Goal: Task Accomplishment & Management: Manage account settings

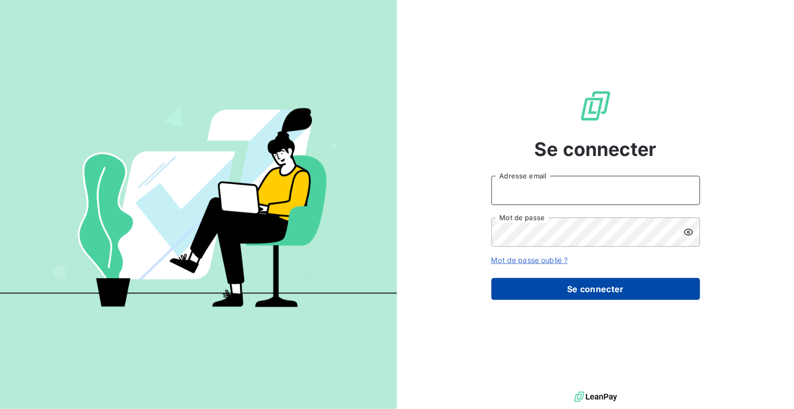
type input "[EMAIL_ADDRESS][DOMAIN_NAME]"
click at [620, 294] on button "Se connecter" at bounding box center [595, 289] width 209 height 22
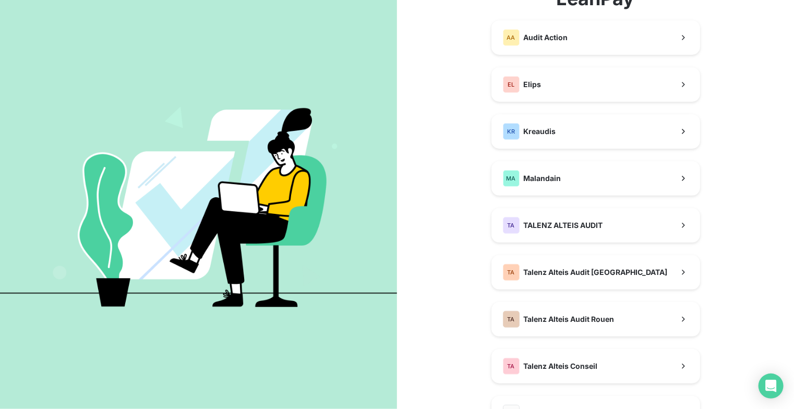
scroll to position [104, 0]
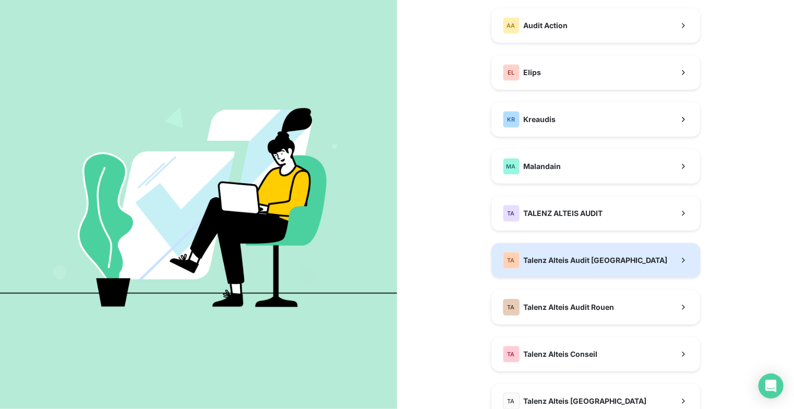
click at [592, 264] on span "Talenz Alteis Audit [GEOGRAPHIC_DATA]" at bounding box center [596, 260] width 144 height 10
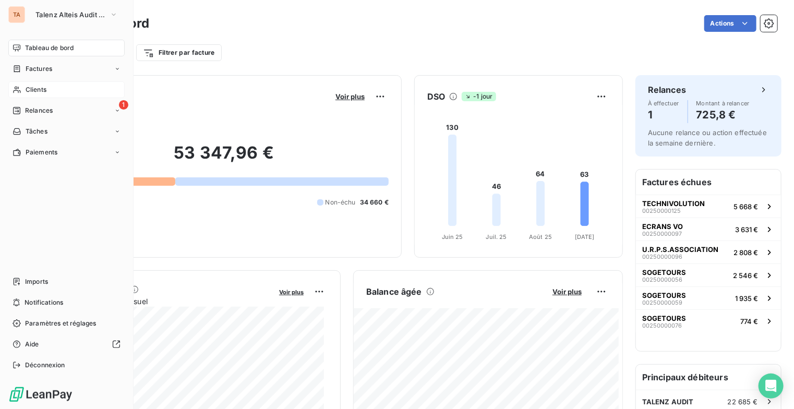
click at [71, 94] on div "Clients" at bounding box center [66, 89] width 116 height 17
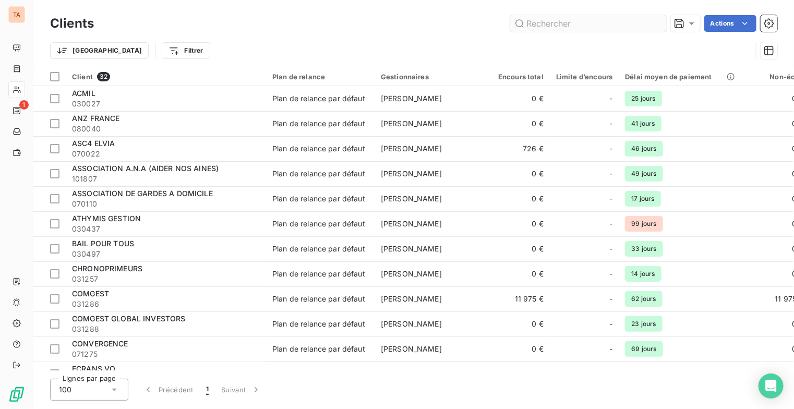
click at [559, 15] on input "text" at bounding box center [588, 23] width 156 height 17
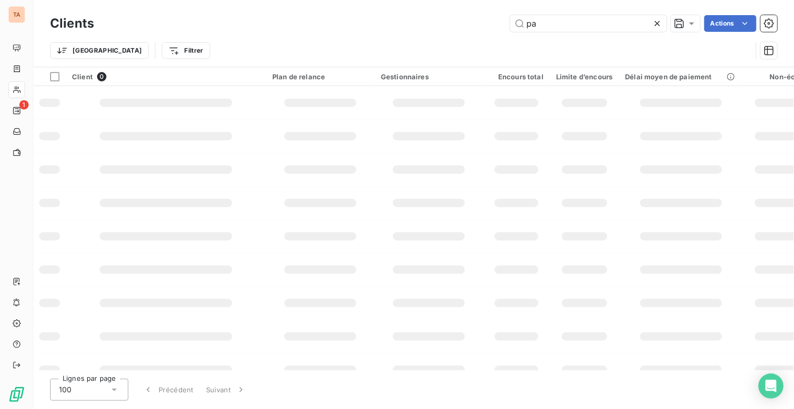
type input "p"
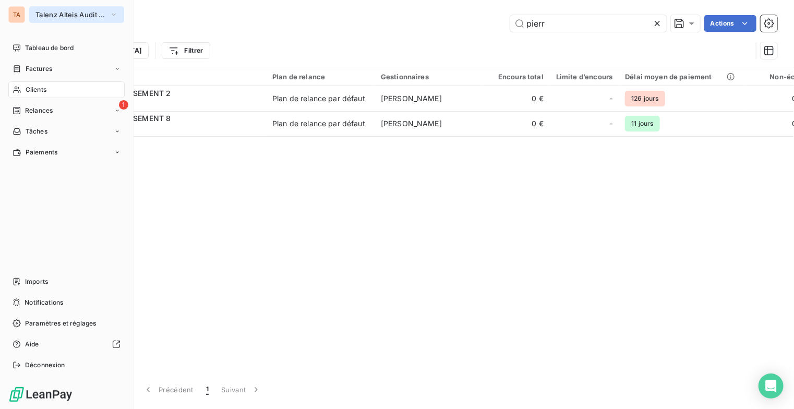
type input "pierr"
click at [107, 15] on button "Talenz Alteis Audit [GEOGRAPHIC_DATA]" at bounding box center [76, 14] width 95 height 17
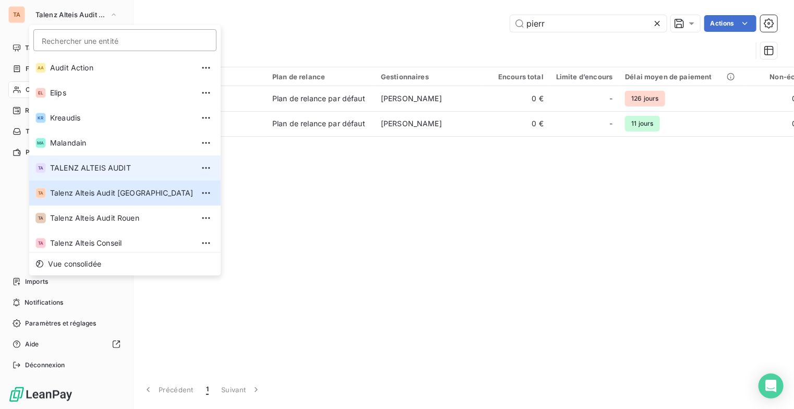
click at [111, 168] on span "TALENZ ALTEIS AUDIT" at bounding box center [121, 168] width 143 height 10
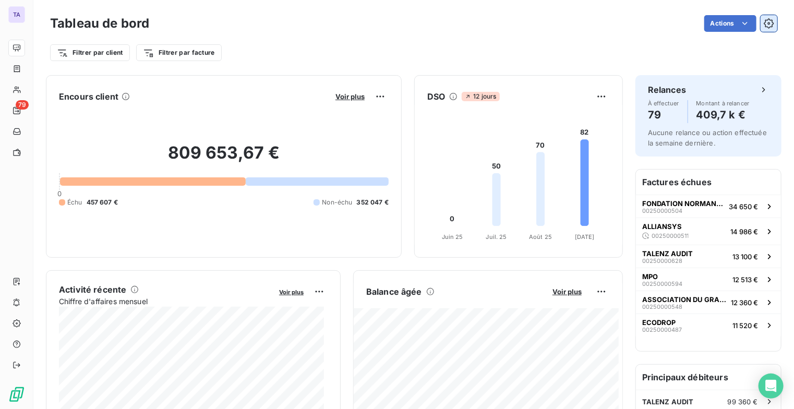
click at [765, 26] on icon "button" at bounding box center [769, 23] width 10 height 10
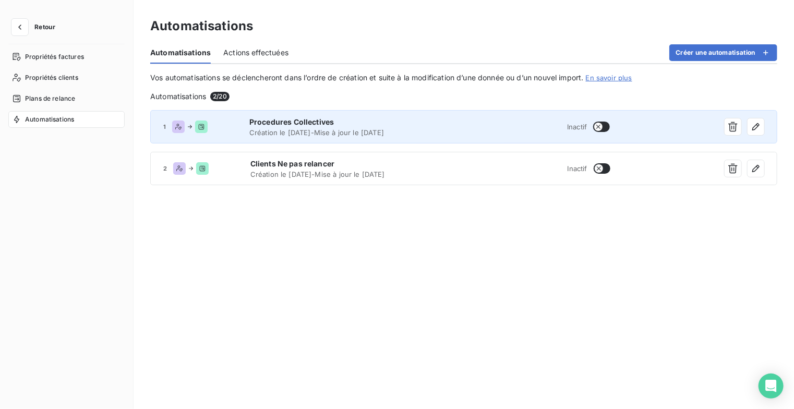
click at [609, 126] on button "button" at bounding box center [601, 127] width 17 height 10
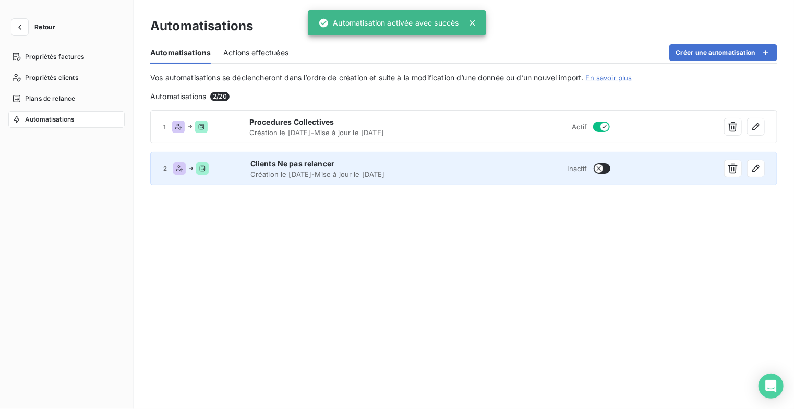
click at [609, 168] on button "button" at bounding box center [602, 168] width 17 height 10
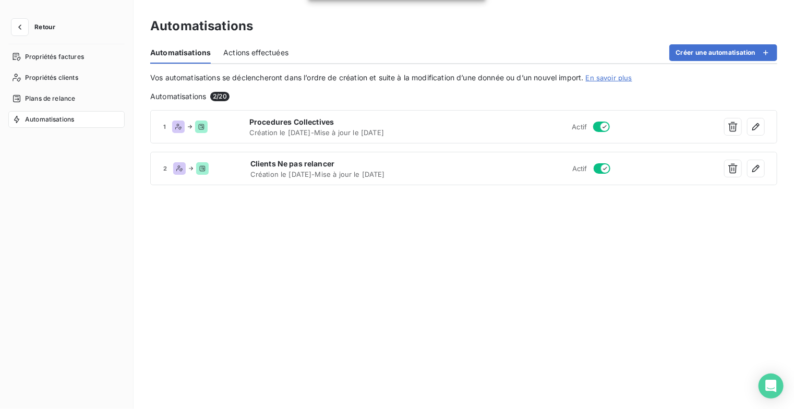
click at [37, 29] on span "Retour" at bounding box center [44, 27] width 21 height 6
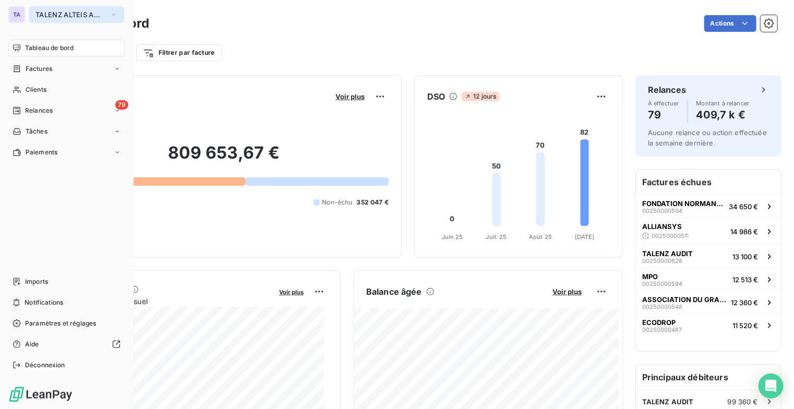
click at [113, 16] on icon "button" at bounding box center [114, 14] width 8 height 10
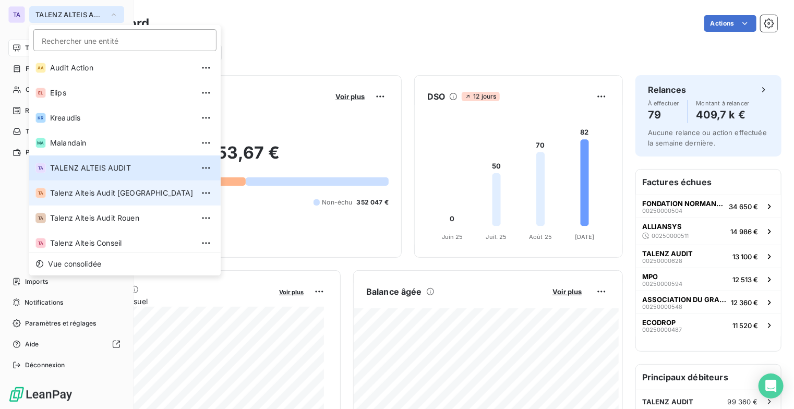
click at [124, 193] on span "Talenz Alteis Audit [GEOGRAPHIC_DATA]" at bounding box center [121, 193] width 143 height 10
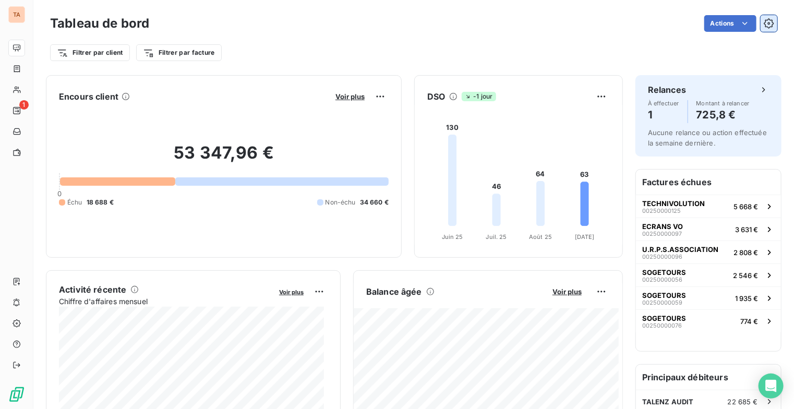
click at [764, 21] on icon "button" at bounding box center [769, 23] width 10 height 10
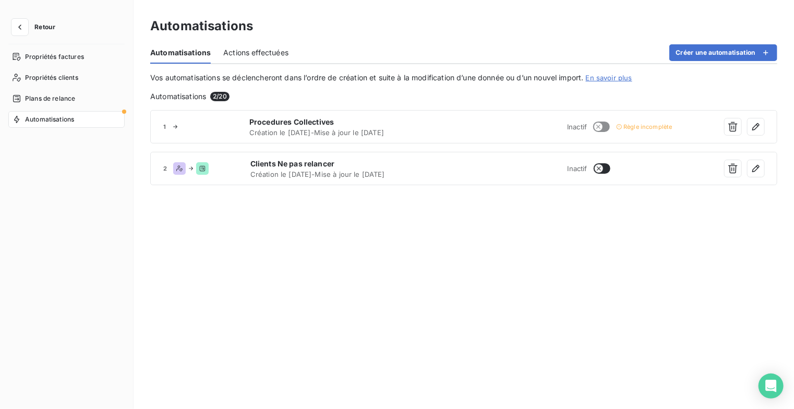
click at [81, 125] on div "Automatisations" at bounding box center [66, 119] width 116 height 17
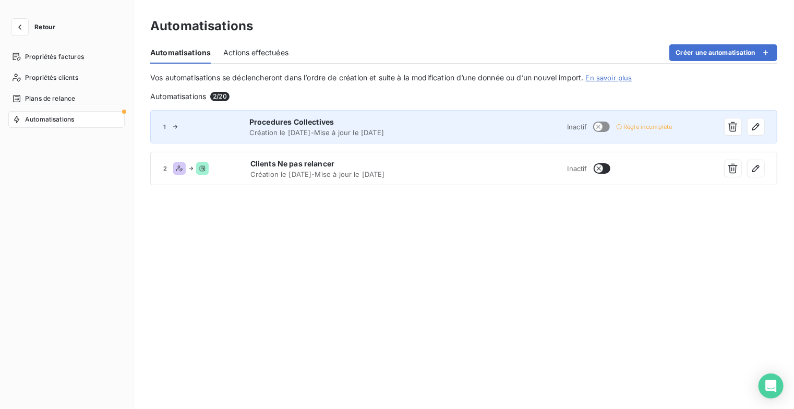
click at [431, 137] on div "1 Procedures Collectives Création le [DATE] - Mise à jour le [DATE] Inactif Règ…" at bounding box center [463, 126] width 627 height 33
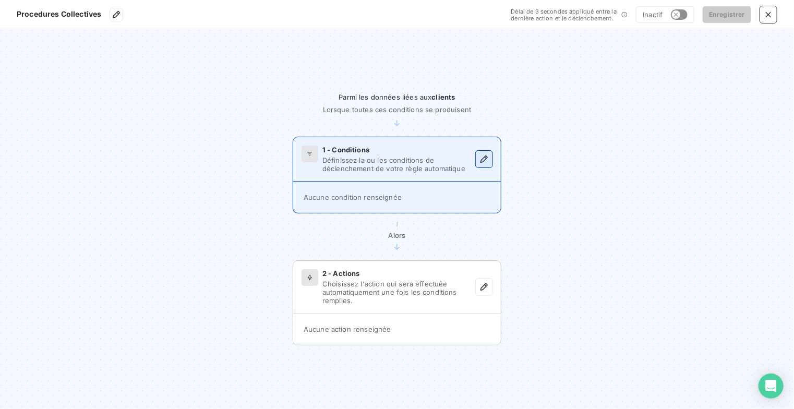
click at [487, 158] on icon "button" at bounding box center [484, 159] width 10 height 10
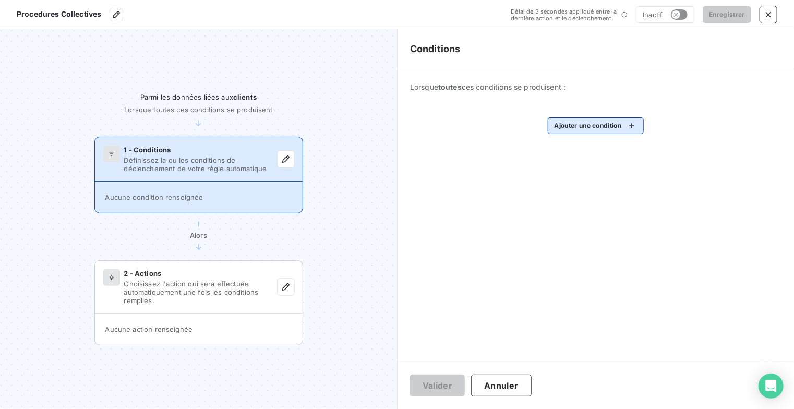
click at [635, 123] on html "Procedures Collectives Délai de 3 secondes appliqué entre la dernière action et…" at bounding box center [397, 204] width 794 height 409
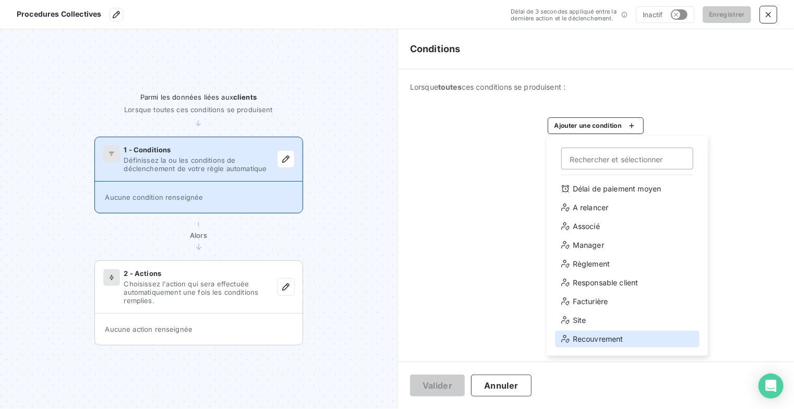
click at [607, 337] on div "Recouvrement" at bounding box center [627, 339] width 144 height 17
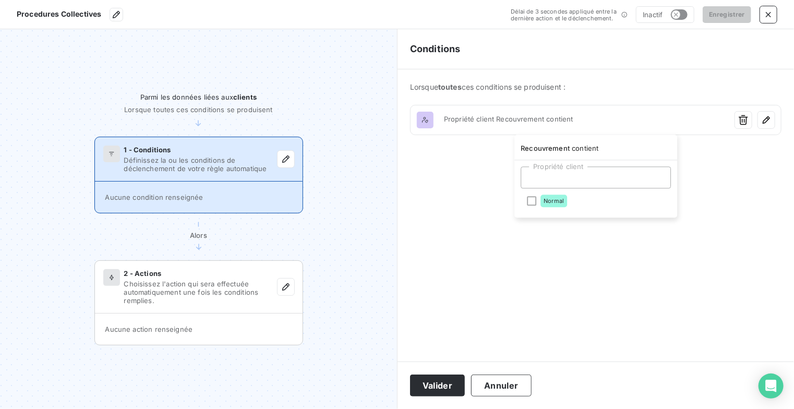
click at [577, 173] on div at bounding box center [595, 177] width 150 height 22
click at [761, 7] on html "Procedures Collectives Délai de 3 secondes appliqué entre la dernière action et…" at bounding box center [397, 204] width 794 height 409
click at [783, 20] on section "Procedures Collectives Délai de 3 secondes appliqué entre la dernière action et…" at bounding box center [397, 14] width 794 height 29
click at [771, 17] on icon "button" at bounding box center [768, 14] width 10 height 10
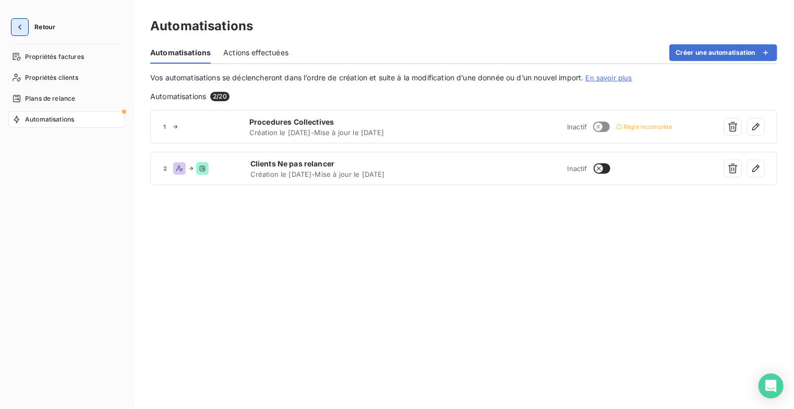
click at [21, 29] on icon "button" at bounding box center [20, 27] width 10 height 10
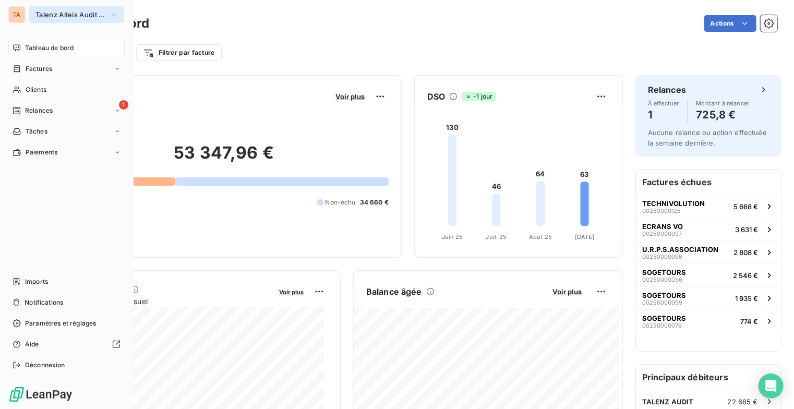
click at [118, 10] on button "Talenz Alteis Audit [GEOGRAPHIC_DATA]" at bounding box center [76, 14] width 95 height 17
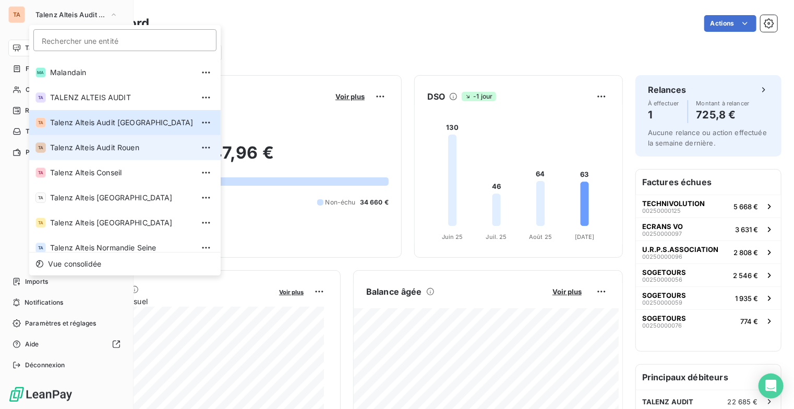
scroll to position [78, 0]
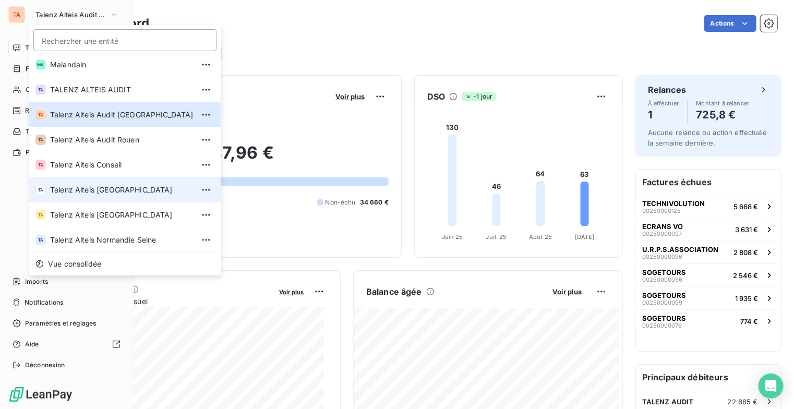
click at [118, 195] on span "Talenz Alteis [GEOGRAPHIC_DATA]" at bounding box center [121, 190] width 143 height 10
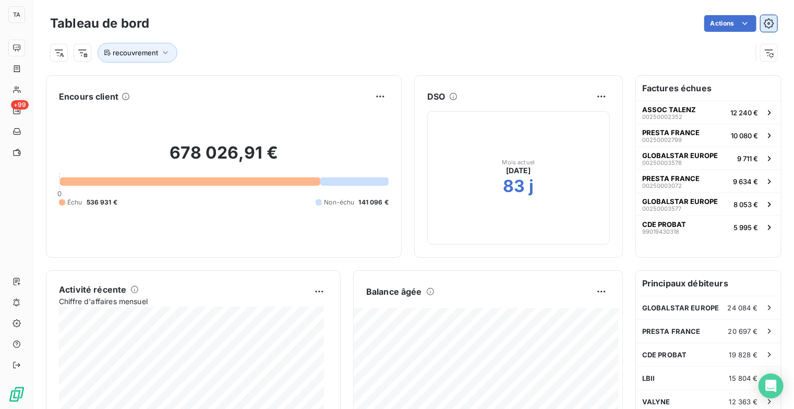
click at [766, 20] on icon "button" at bounding box center [769, 23] width 10 height 10
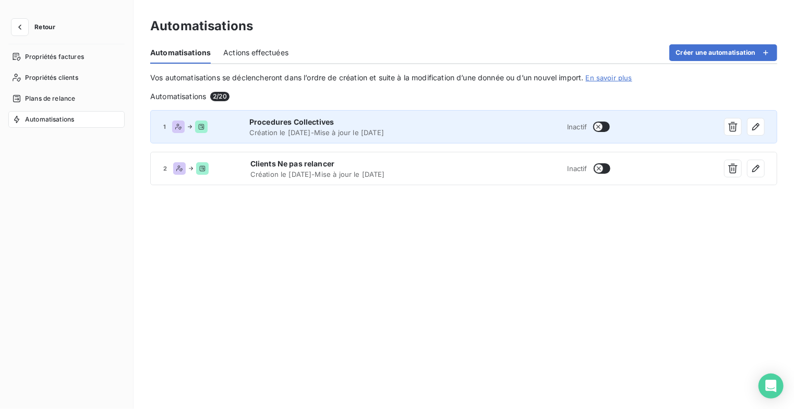
click at [610, 127] on div "1 Procedures Collectives Création le [DATE] - Mise à jour le [DATE] Inactif" at bounding box center [463, 126] width 627 height 33
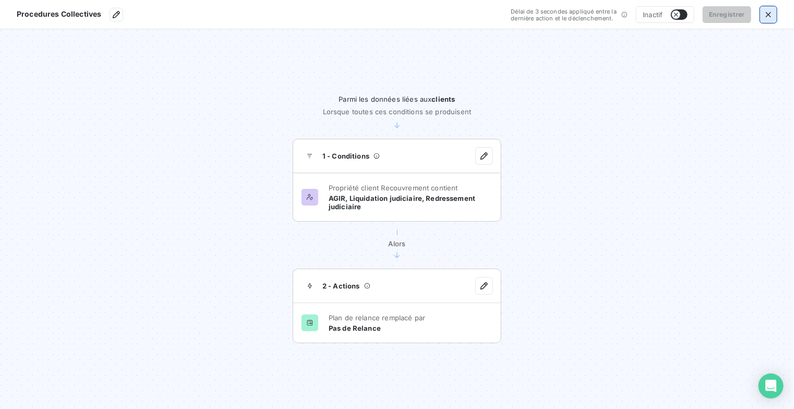
click at [774, 15] on button "button" at bounding box center [768, 14] width 17 height 17
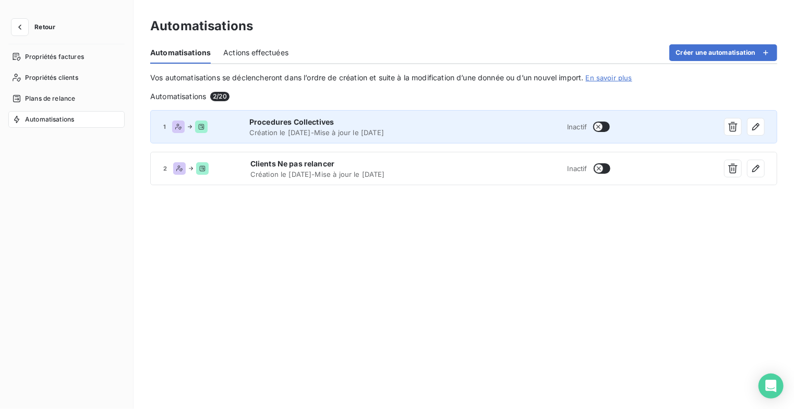
click at [604, 129] on button "button" at bounding box center [601, 127] width 17 height 10
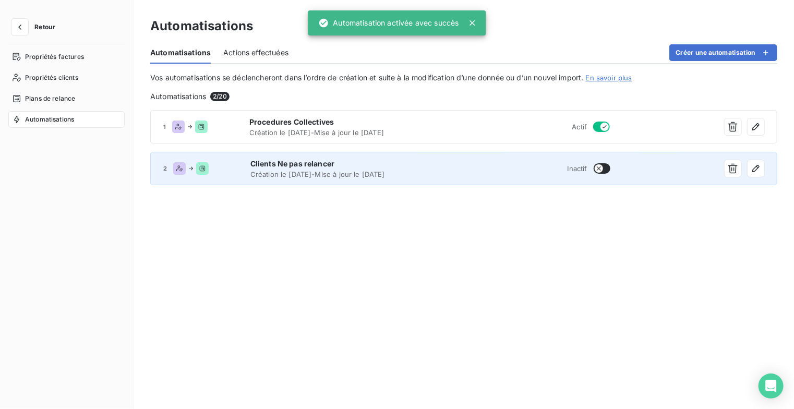
click at [606, 168] on button "button" at bounding box center [602, 168] width 17 height 10
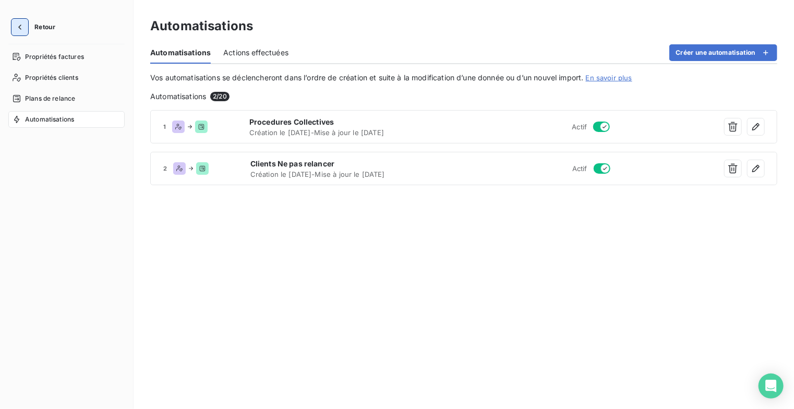
click at [22, 30] on icon "button" at bounding box center [20, 27] width 10 height 10
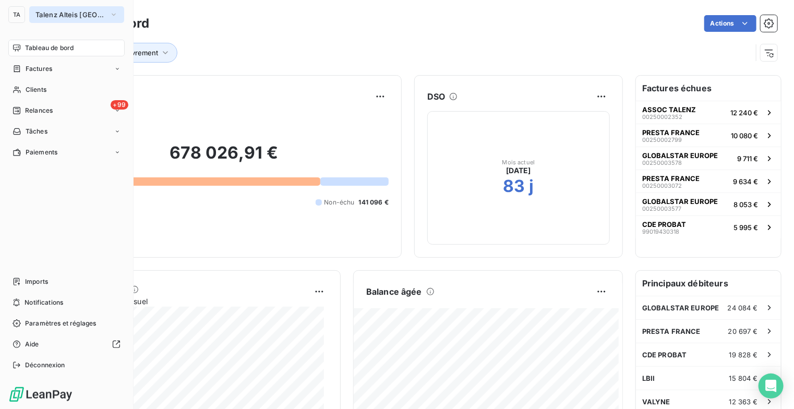
click at [114, 15] on icon "button" at bounding box center [114, 15] width 4 height 2
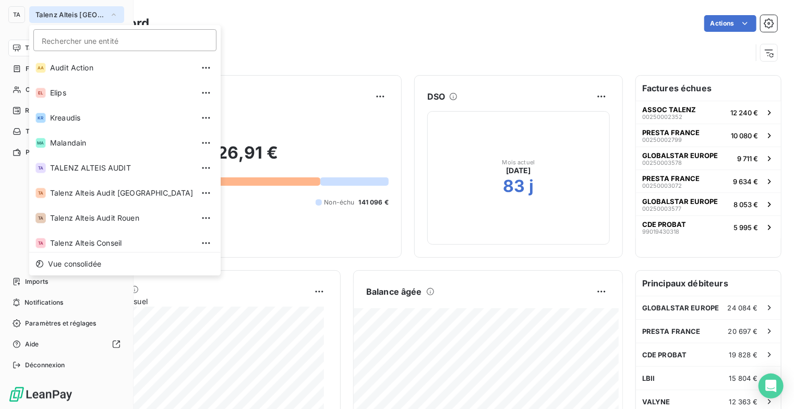
scroll to position [29, 0]
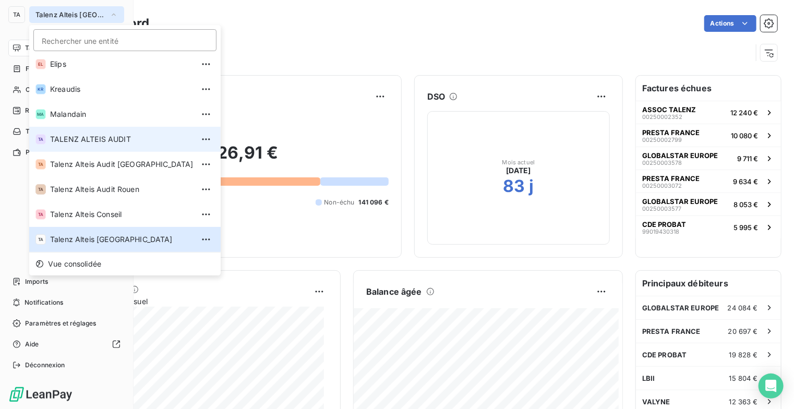
click at [122, 141] on span "TALENZ ALTEIS AUDIT" at bounding box center [121, 139] width 143 height 10
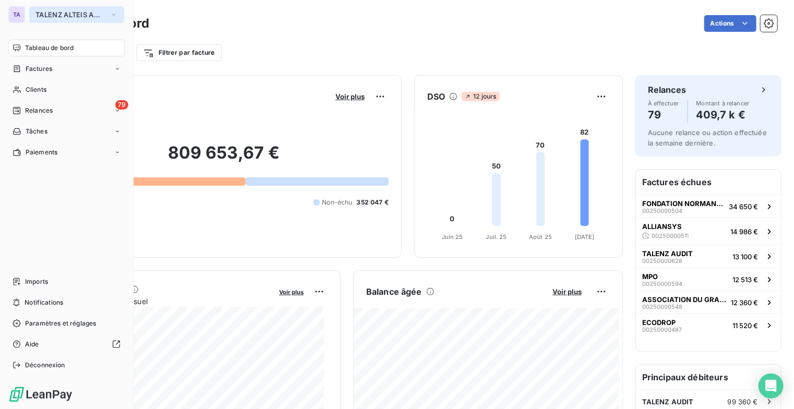
click at [117, 13] on icon "button" at bounding box center [114, 14] width 8 height 10
click at [54, 113] on div "79 Relances" at bounding box center [66, 110] width 116 height 17
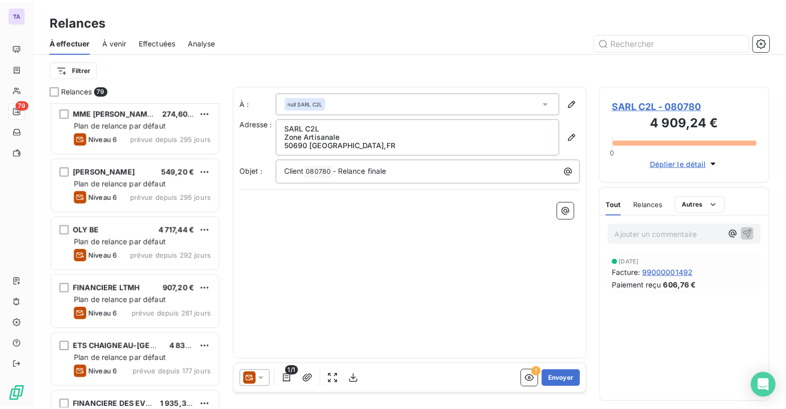
scroll to position [887, 0]
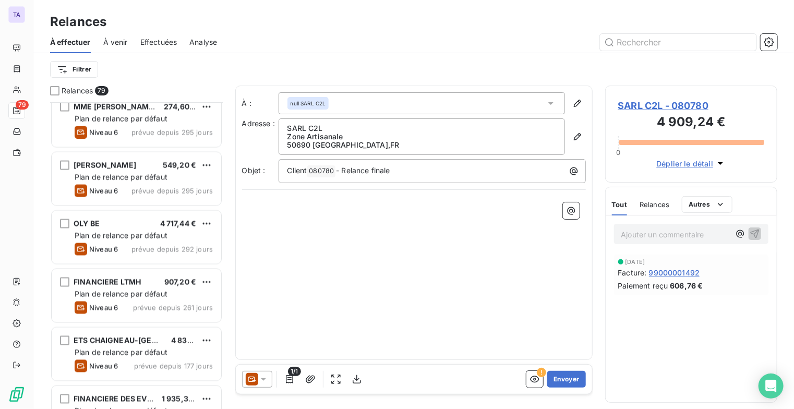
click at [152, 14] on div "Relances" at bounding box center [413, 22] width 760 height 19
click at [768, 41] on icon "button" at bounding box center [769, 42] width 10 height 10
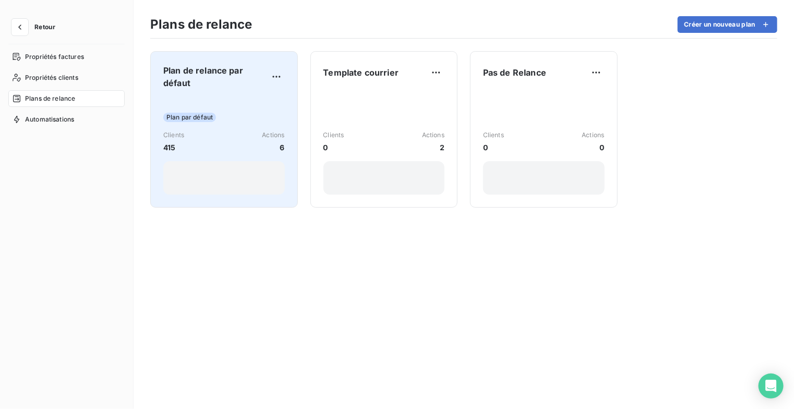
click at [224, 79] on span "Plan de relance par défaut" at bounding box center [215, 76] width 105 height 25
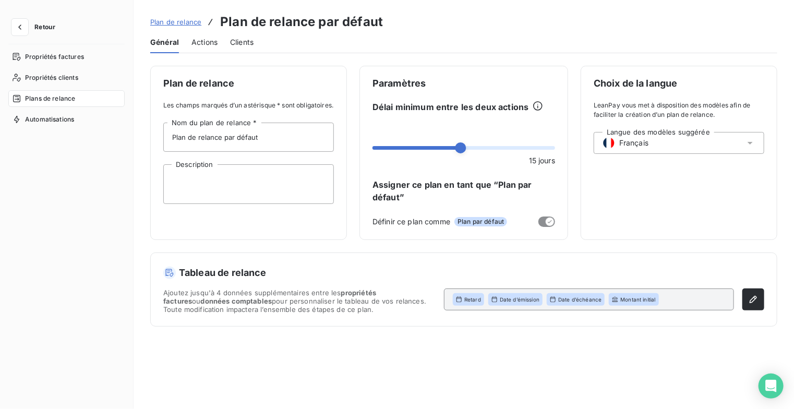
click at [209, 40] on span "Actions" at bounding box center [204, 42] width 26 height 10
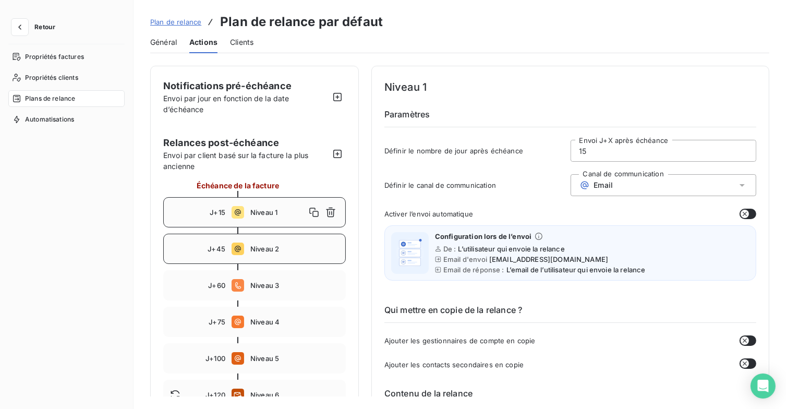
click at [302, 250] on span "Niveau 2" at bounding box center [294, 249] width 89 height 8
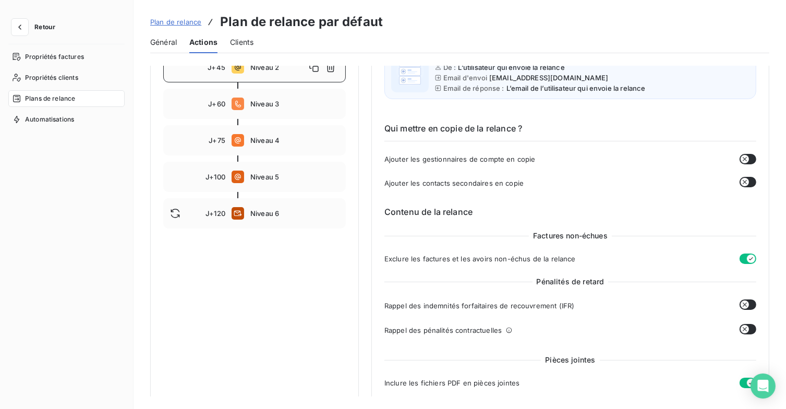
scroll to position [104, 0]
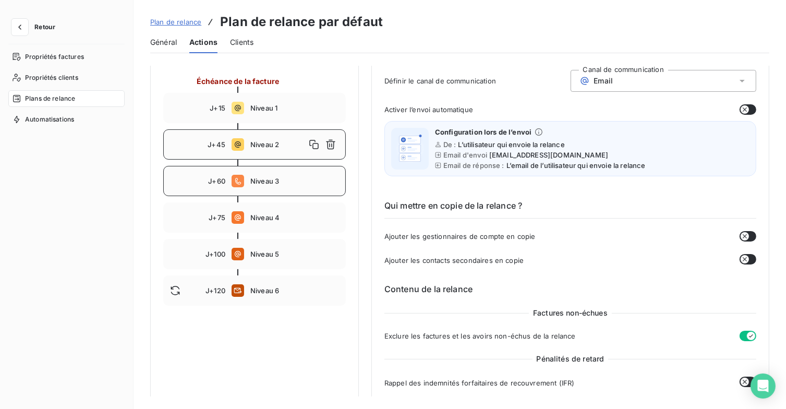
click at [304, 188] on div "J+60 Niveau 3" at bounding box center [254, 181] width 183 height 30
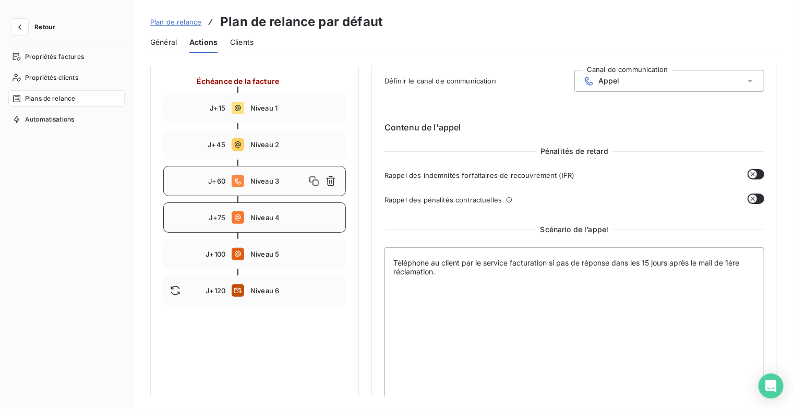
click at [299, 222] on div "J+75 Niveau 4" at bounding box center [254, 217] width 183 height 30
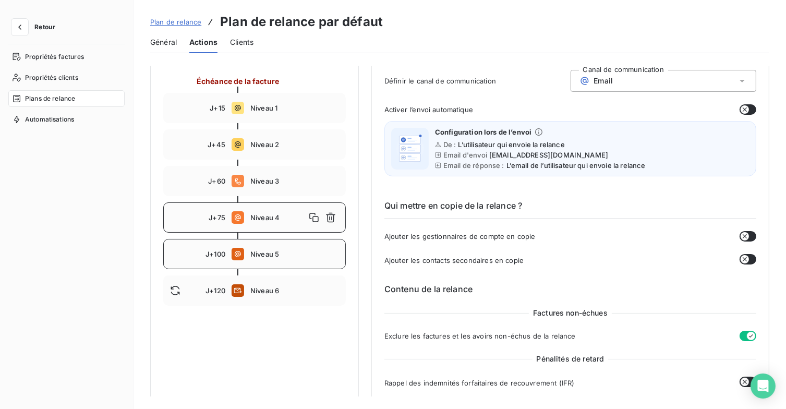
click at [268, 257] on span "Niveau 5" at bounding box center [294, 254] width 89 height 8
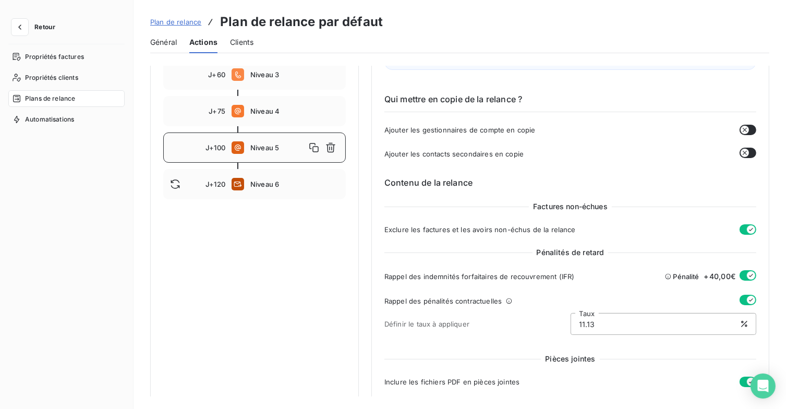
scroll to position [156, 0]
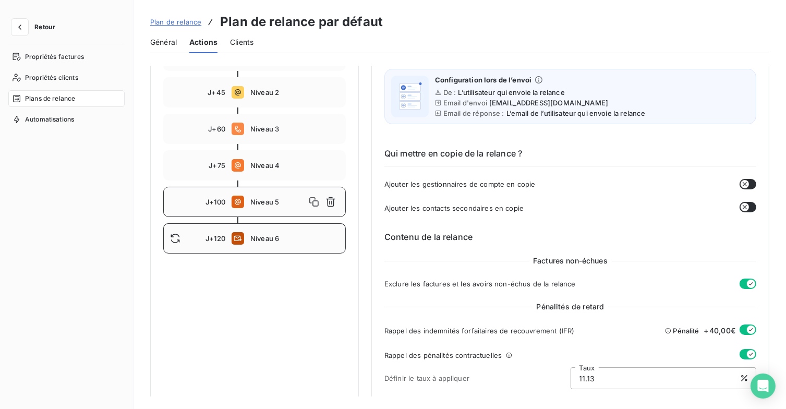
click at [267, 244] on div "J+120 Niveau 6" at bounding box center [254, 238] width 183 height 30
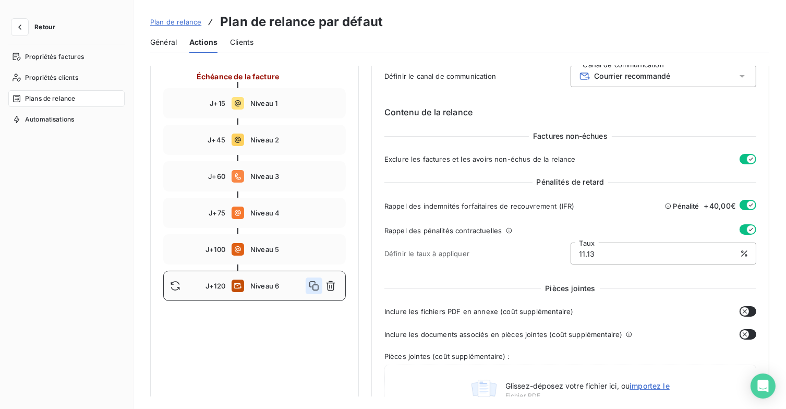
scroll to position [52, 0]
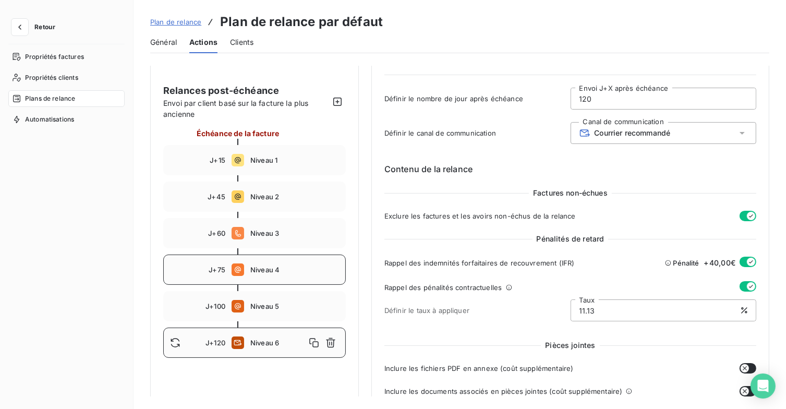
click at [287, 268] on span "Niveau 4" at bounding box center [294, 269] width 89 height 8
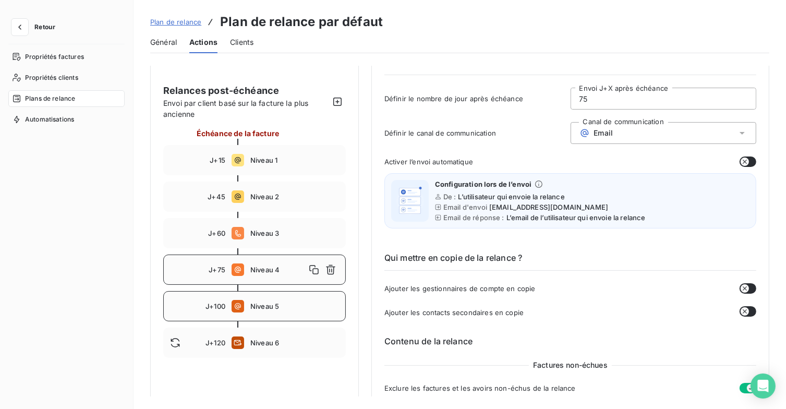
click at [290, 307] on span "Niveau 5" at bounding box center [294, 306] width 89 height 8
click at [290, 267] on span "Niveau 4" at bounding box center [294, 269] width 89 height 8
click at [441, 36] on div "Général Actions Clients" at bounding box center [459, 42] width 619 height 22
click at [267, 272] on span "Niveau 4" at bounding box center [277, 269] width 55 height 8
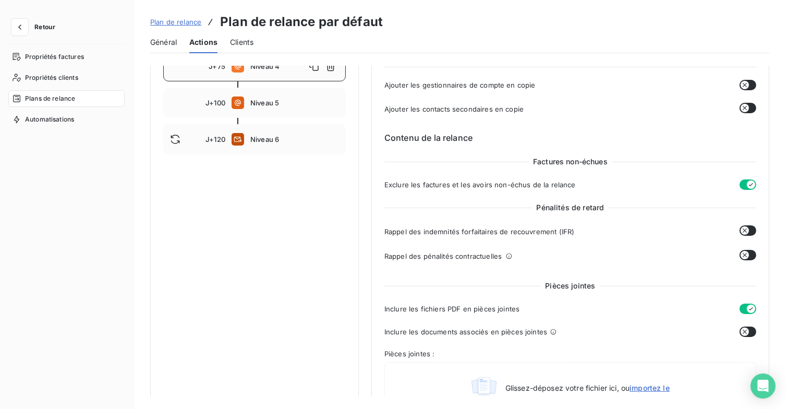
scroll to position [240, 0]
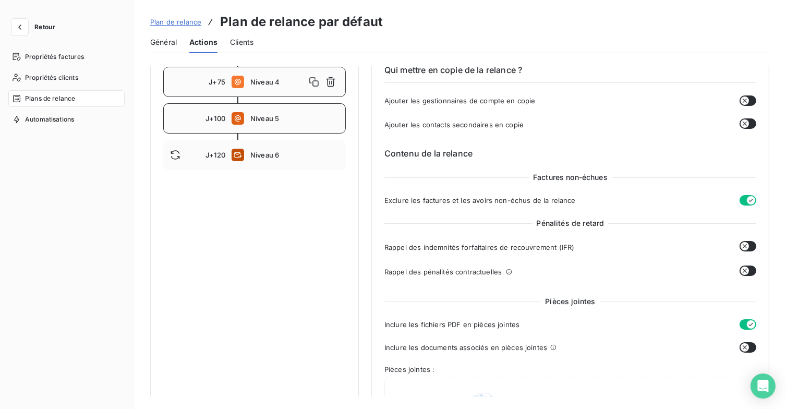
click at [294, 119] on span "Niveau 5" at bounding box center [294, 118] width 89 height 8
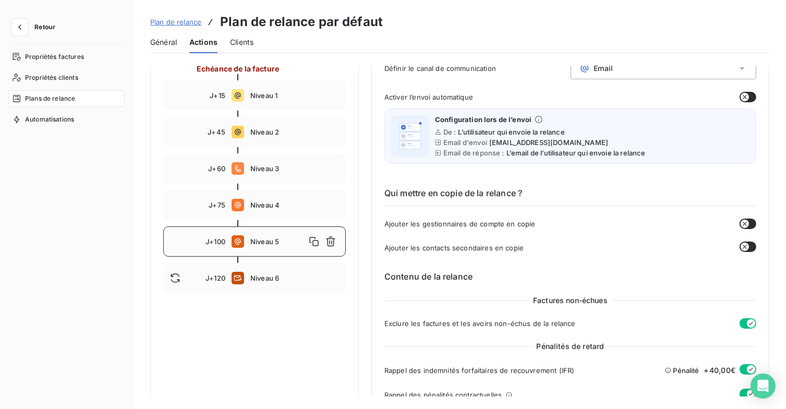
scroll to position [83, 0]
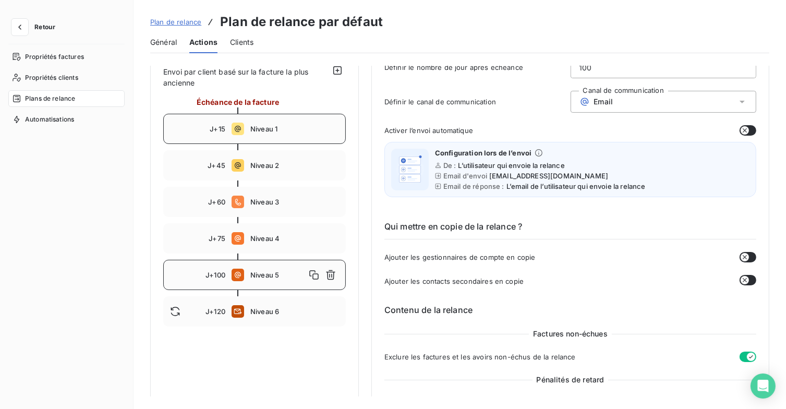
click at [296, 135] on div "J+15 Niveau 1" at bounding box center [254, 129] width 183 height 30
type input "15"
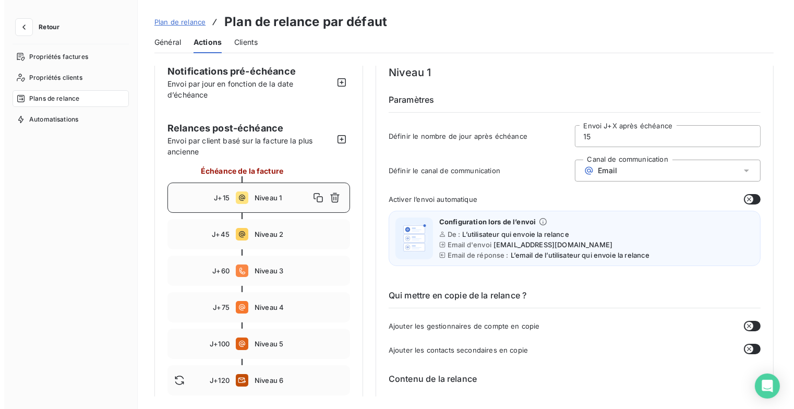
scroll to position [0, 0]
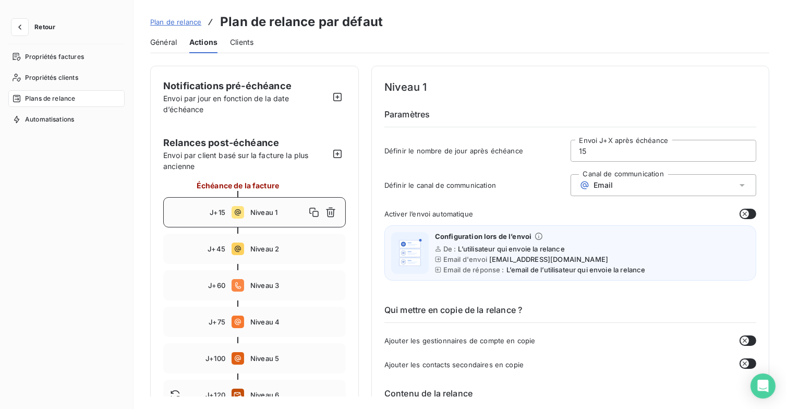
click at [161, 40] on span "Général" at bounding box center [163, 42] width 27 height 10
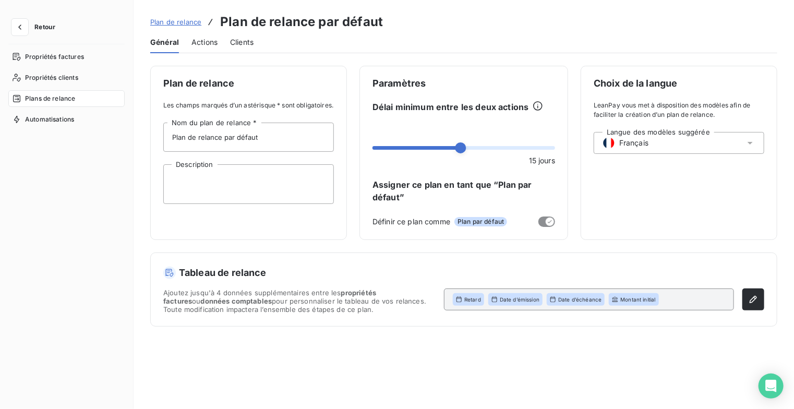
click at [53, 25] on span "Retour" at bounding box center [44, 27] width 21 height 6
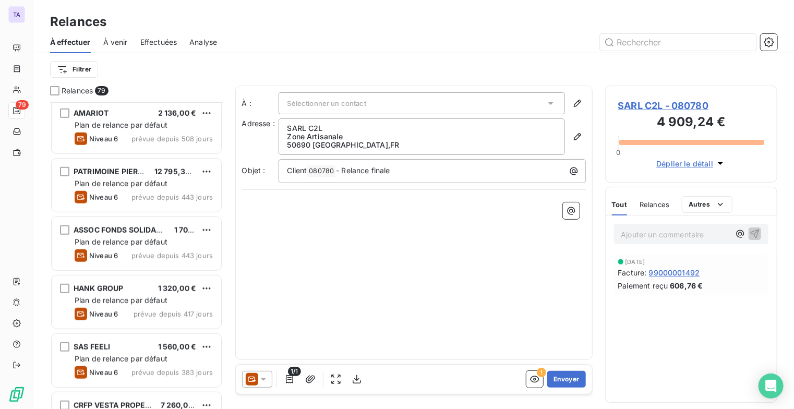
scroll to position [417, 0]
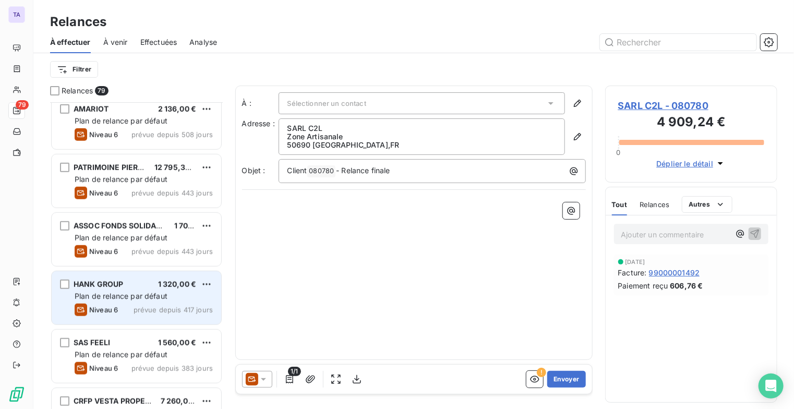
click at [102, 292] on span "Plan de relance par défaut" at bounding box center [121, 296] width 93 height 9
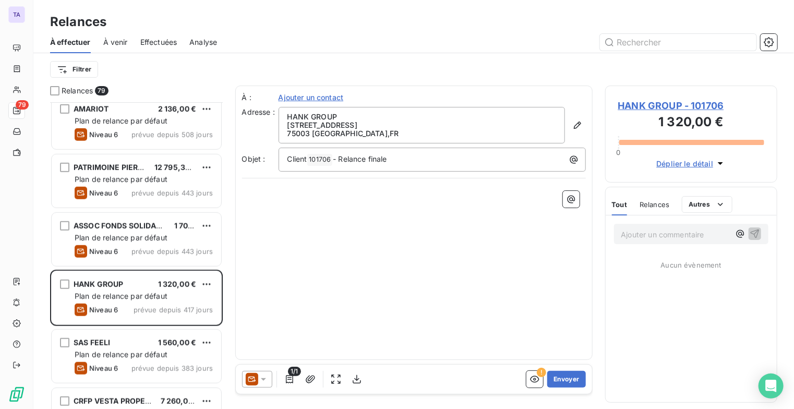
click at [267, 379] on icon at bounding box center [263, 379] width 10 height 10
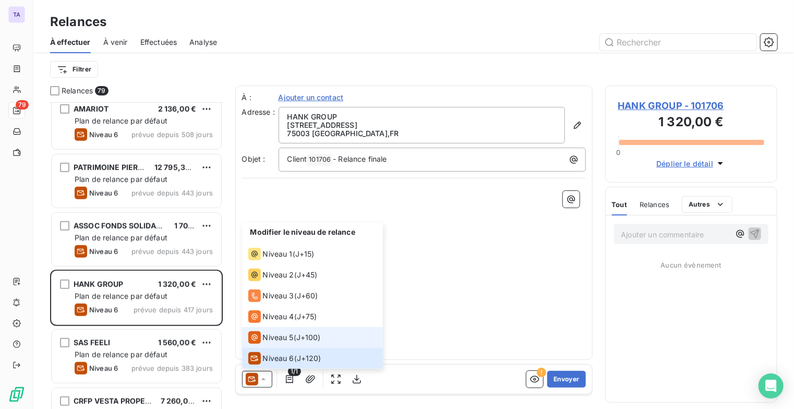
click at [271, 341] on span "Niveau 5" at bounding box center [278, 337] width 31 height 10
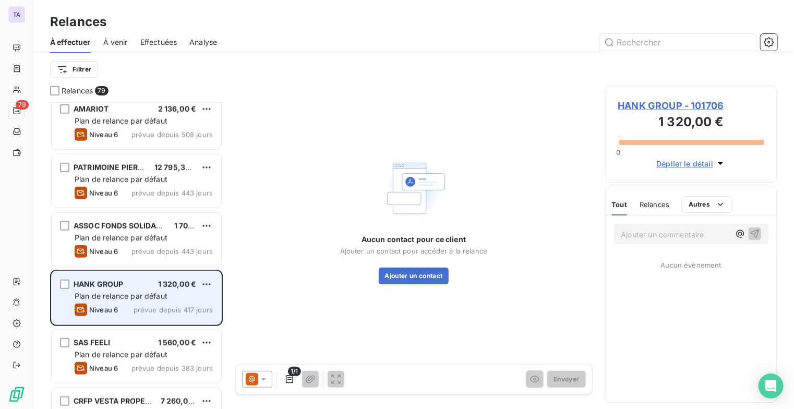
scroll to position [522, 0]
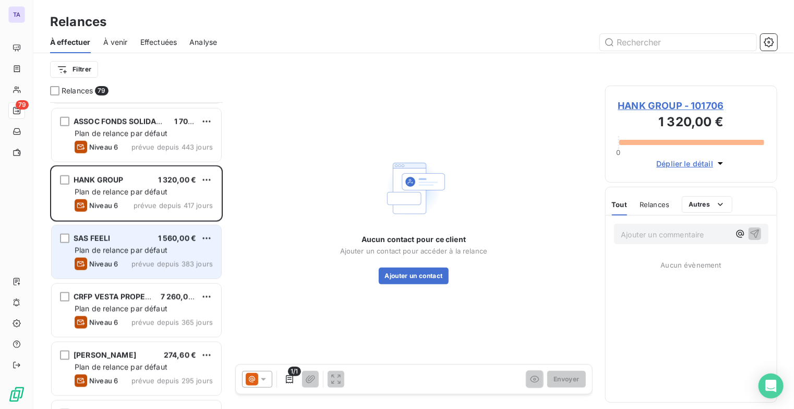
click at [110, 262] on span "Niveau 6" at bounding box center [103, 264] width 29 height 8
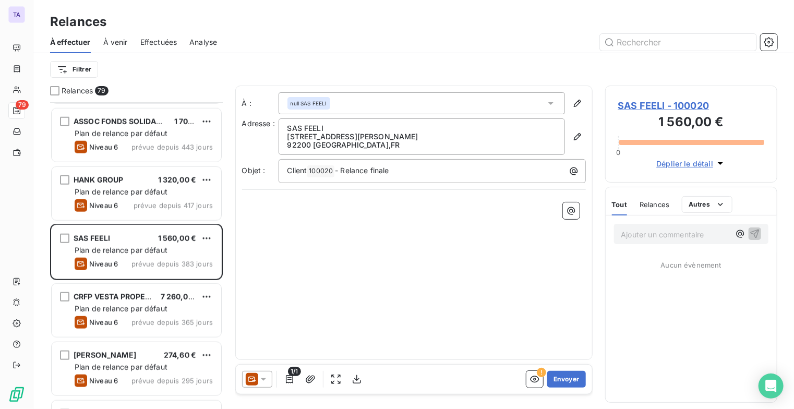
click at [264, 378] on icon at bounding box center [263, 379] width 10 height 10
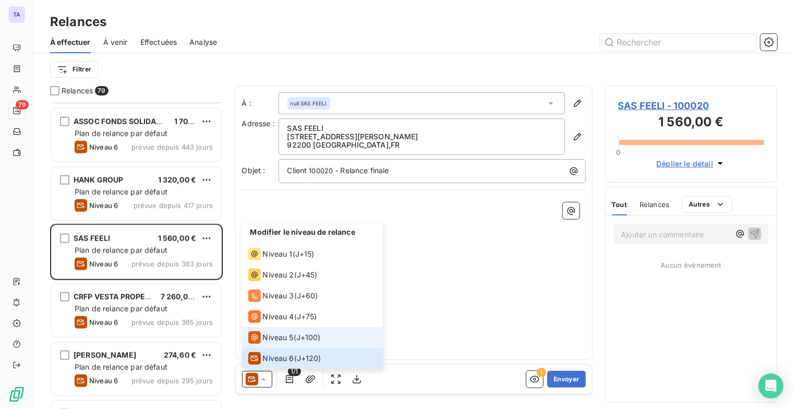
click at [277, 331] on div "Niveau 5" at bounding box center [270, 337] width 45 height 13
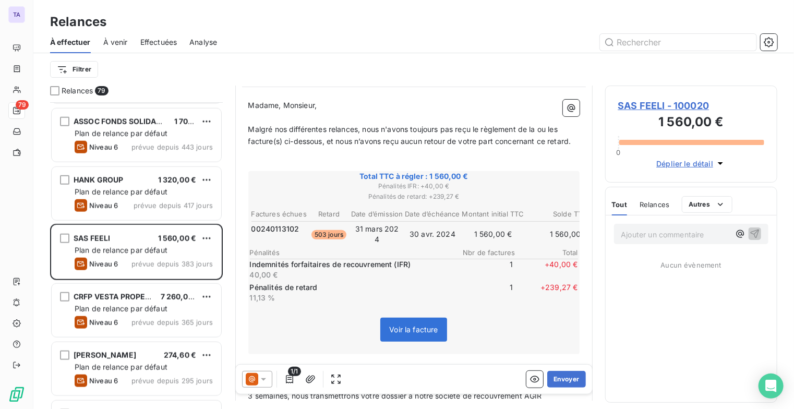
scroll to position [209, 0]
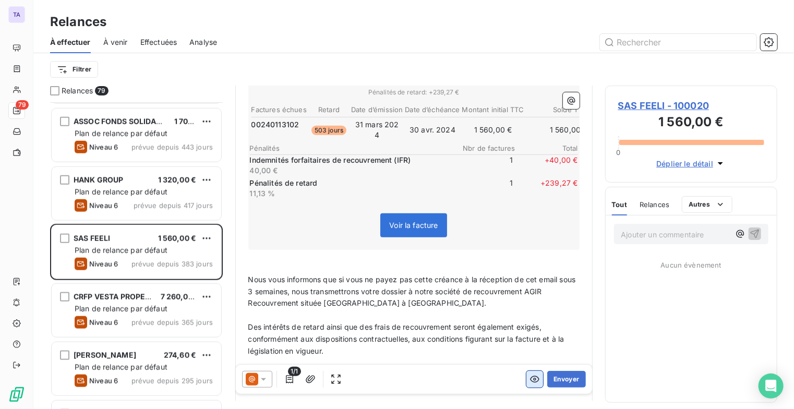
click at [530, 378] on icon "button" at bounding box center [534, 379] width 9 height 7
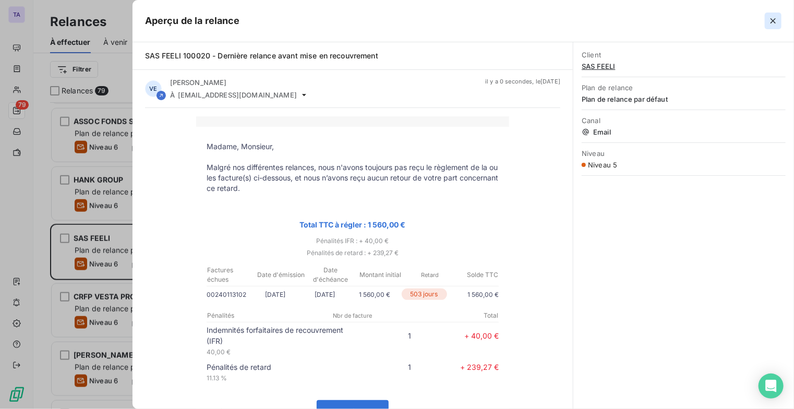
click at [776, 22] on icon "button" at bounding box center [773, 21] width 10 height 10
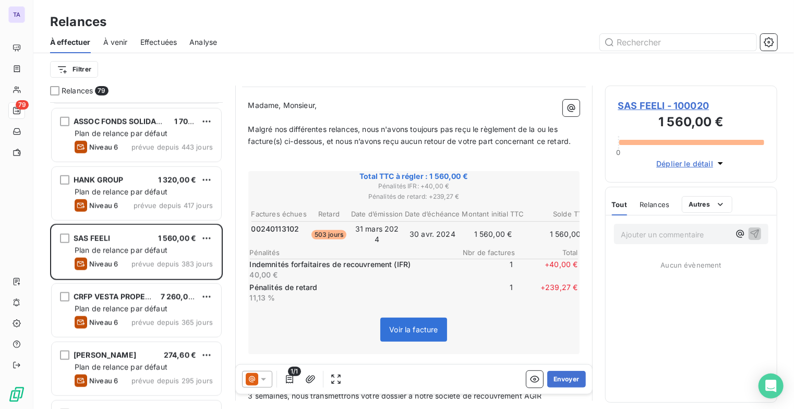
scroll to position [156, 0]
